Goal: Task Accomplishment & Management: Use online tool/utility

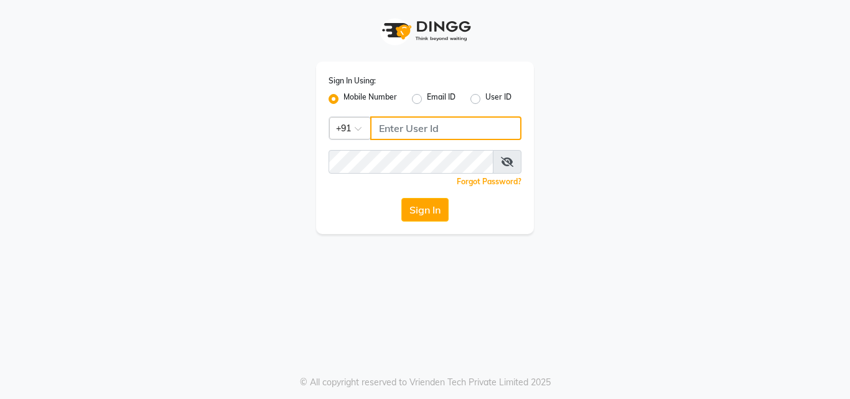
click at [477, 135] on input "Username" at bounding box center [445, 128] width 151 height 24
type input "8088052015"
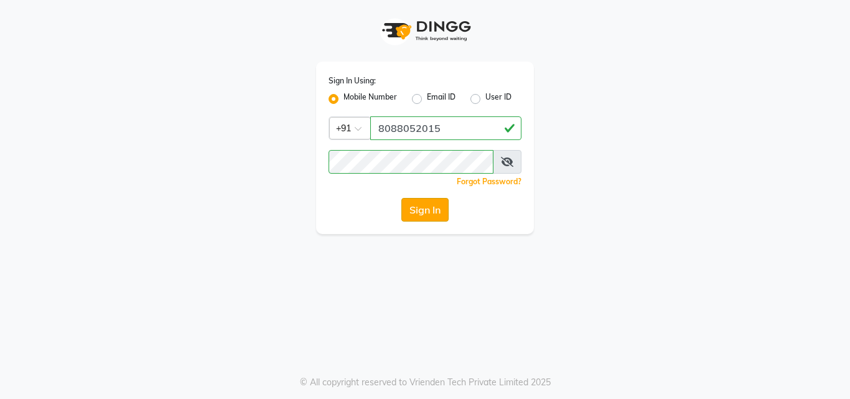
click at [433, 215] on button "Sign In" at bounding box center [424, 210] width 47 height 24
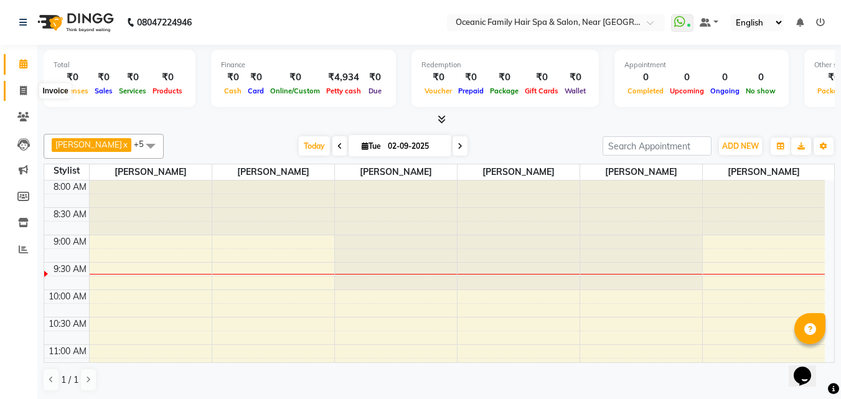
click at [26, 89] on icon at bounding box center [23, 90] width 7 height 9
select select "4366"
select select "service"
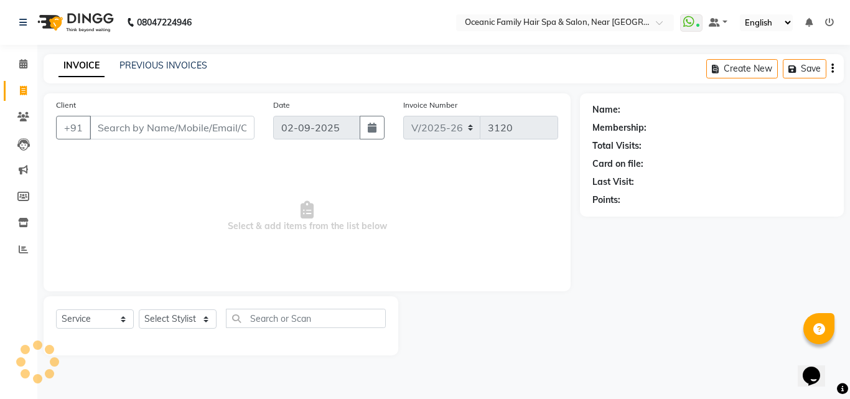
click at [24, 91] on icon at bounding box center [23, 90] width 7 height 9
select select "service"
type input "3120"
select select "4366"
click at [213, 317] on select "Select Stylist [PERSON_NAME] [PERSON_NAME] [PERSON_NAME] Riyasat [PERSON_NAME] …" at bounding box center [178, 318] width 78 height 19
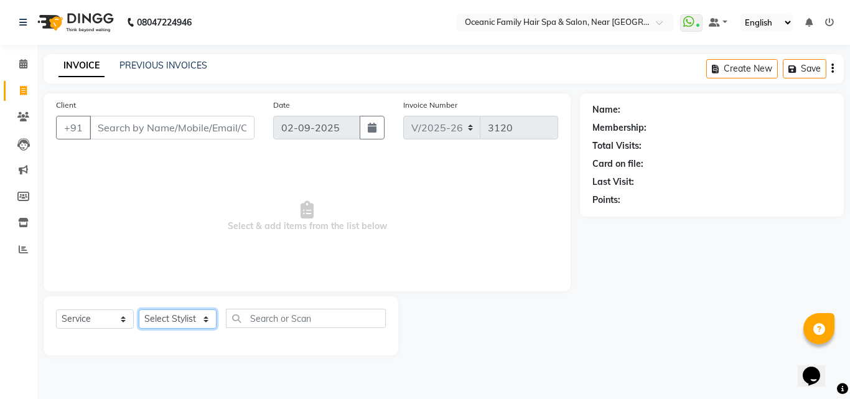
select select "23960"
click at [139, 309] on select "Select Stylist [PERSON_NAME] [PERSON_NAME] [PERSON_NAME] Riyasat [PERSON_NAME] …" at bounding box center [178, 318] width 78 height 19
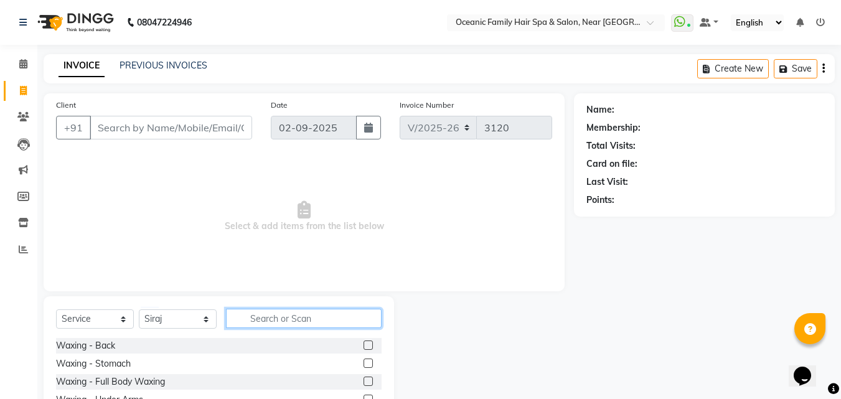
click at [273, 326] on input "text" at bounding box center [304, 318] width 156 height 19
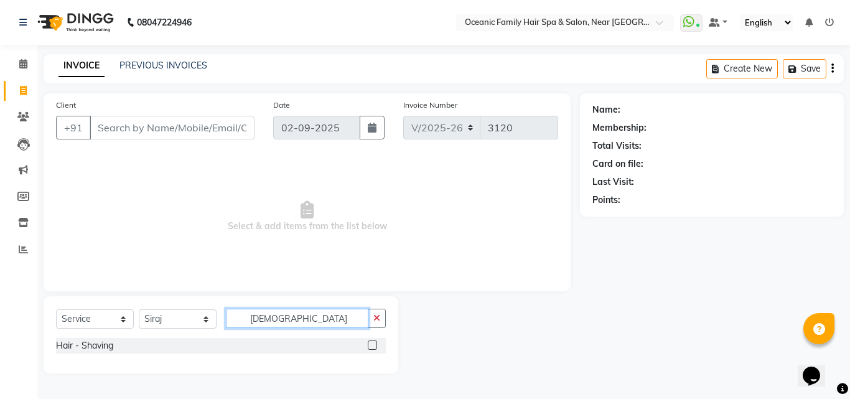
type input "[DEMOGRAPHIC_DATA]"
click at [369, 345] on label at bounding box center [372, 344] width 9 height 9
click at [369, 345] on input "checkbox" at bounding box center [372, 346] width 8 height 8
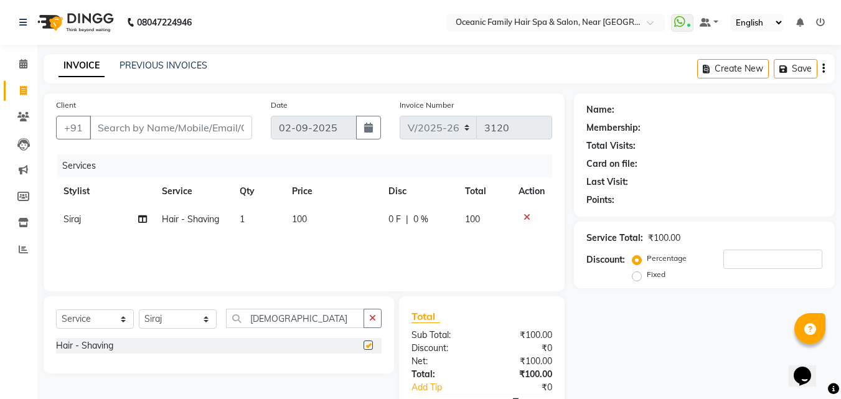
checkbox input "false"
click at [119, 128] on input "Client" at bounding box center [171, 128] width 162 height 24
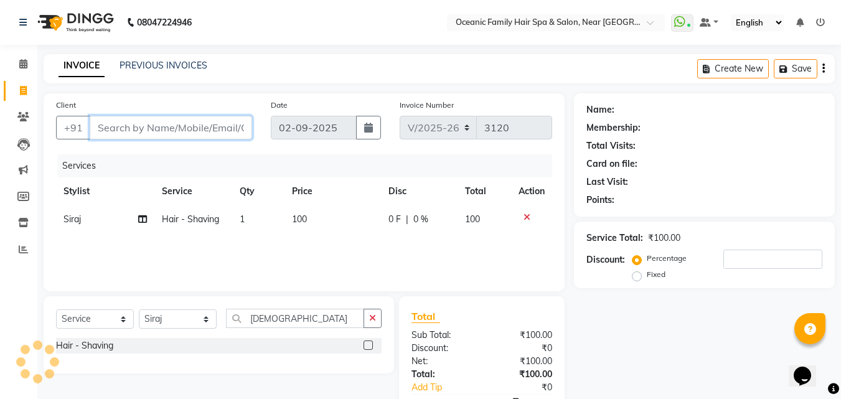
type input "9"
type input "0"
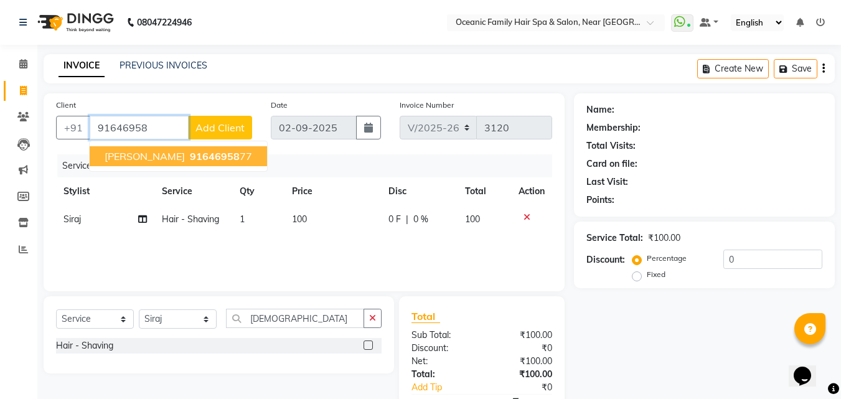
click at [205, 158] on ngb-highlight "91646958 77" at bounding box center [219, 156] width 65 height 12
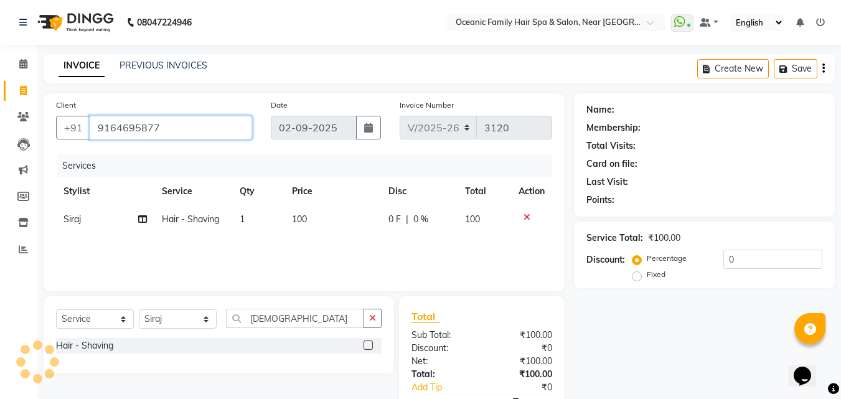
type input "9164695877"
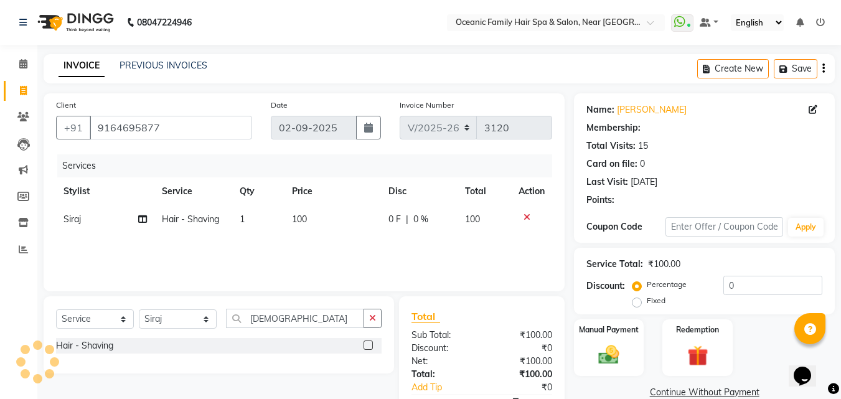
select select "1: Object"
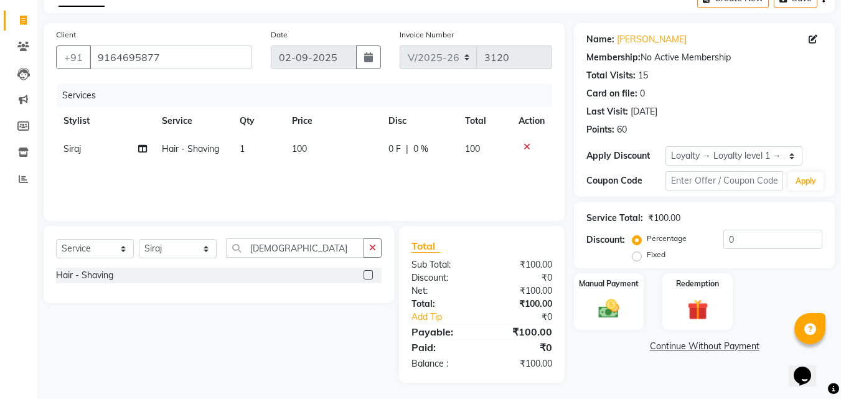
scroll to position [73, 0]
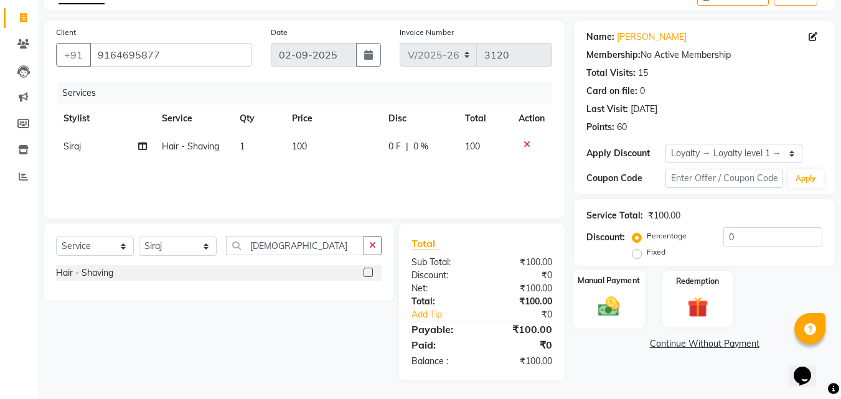
click at [615, 298] on img at bounding box center [608, 306] width 35 height 25
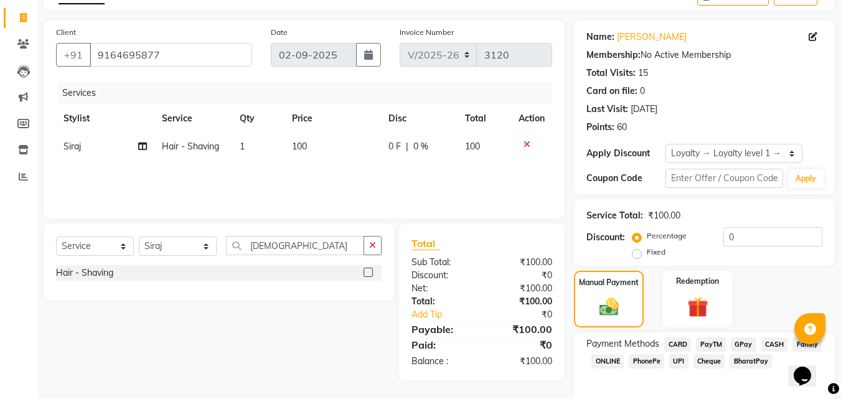
click at [708, 340] on span "PayTM" at bounding box center [711, 344] width 30 height 14
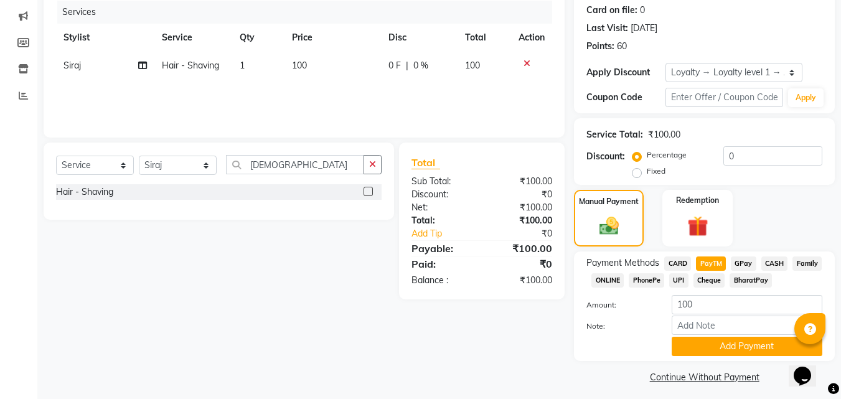
scroll to position [160, 0]
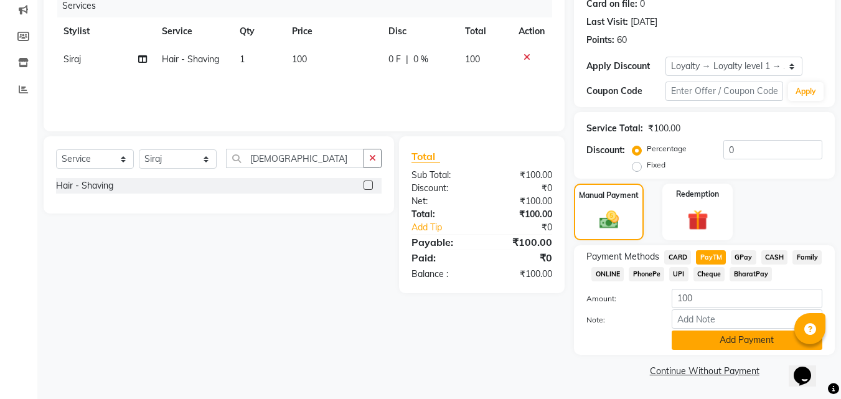
click at [727, 332] on button "Add Payment" at bounding box center [746, 339] width 151 height 19
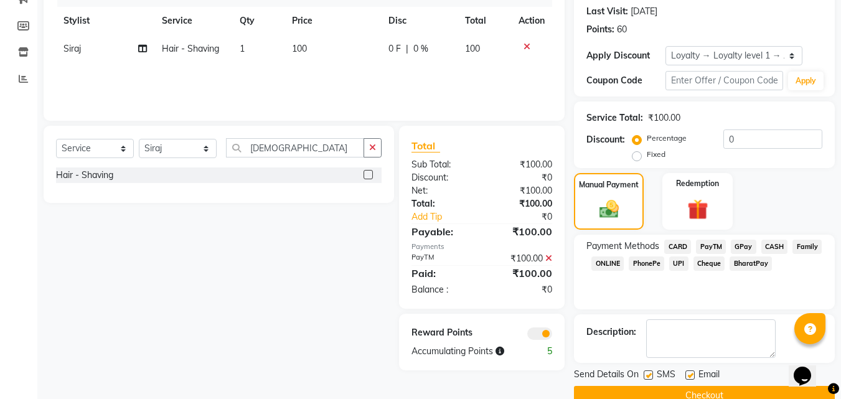
scroll to position [195, 0]
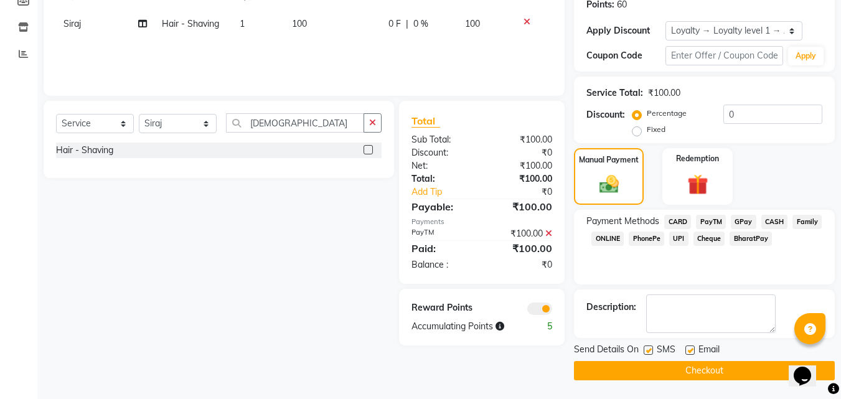
click at [728, 367] on button "Checkout" at bounding box center [704, 370] width 261 height 19
